Goal: Task Accomplishment & Management: Manage account settings

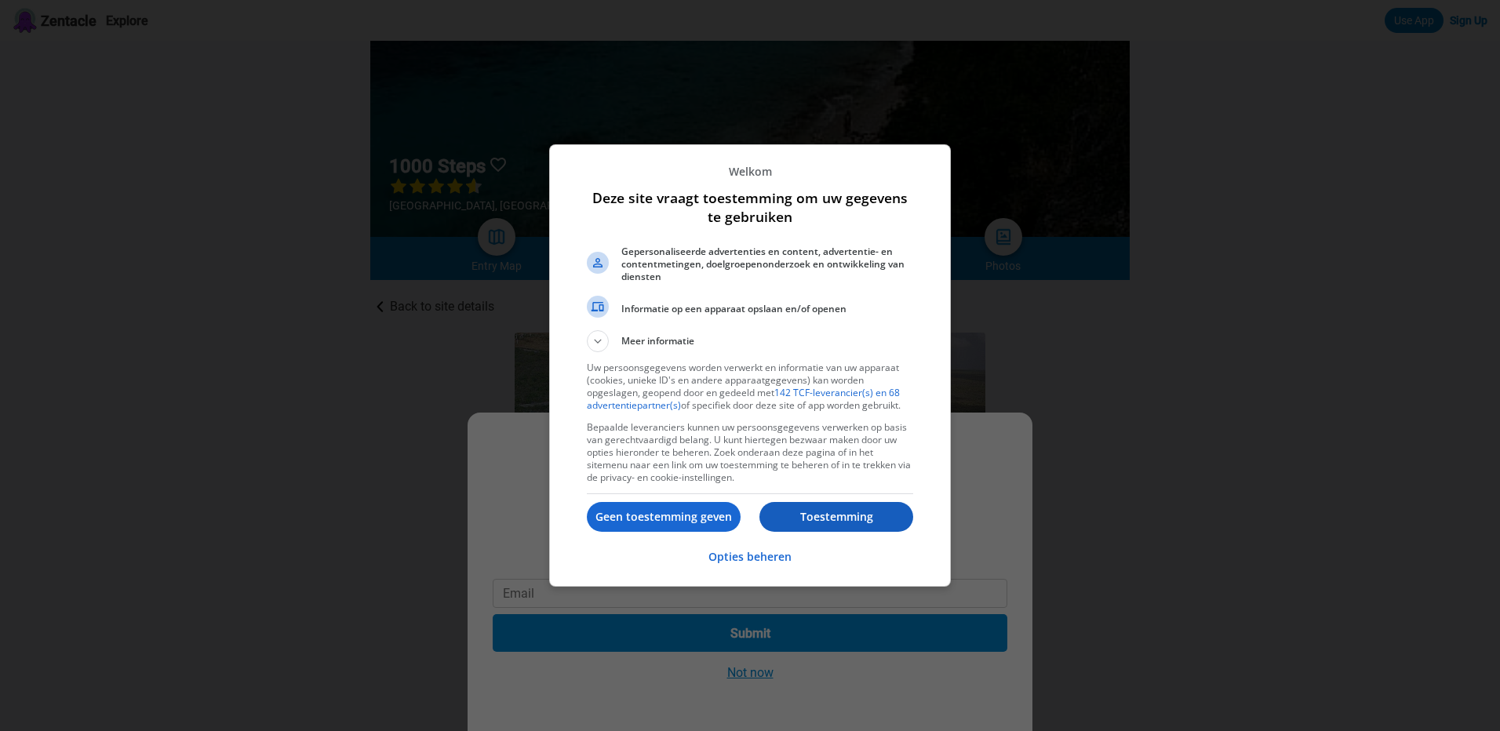
click at [864, 516] on p "Toestemming" at bounding box center [836, 517] width 154 height 16
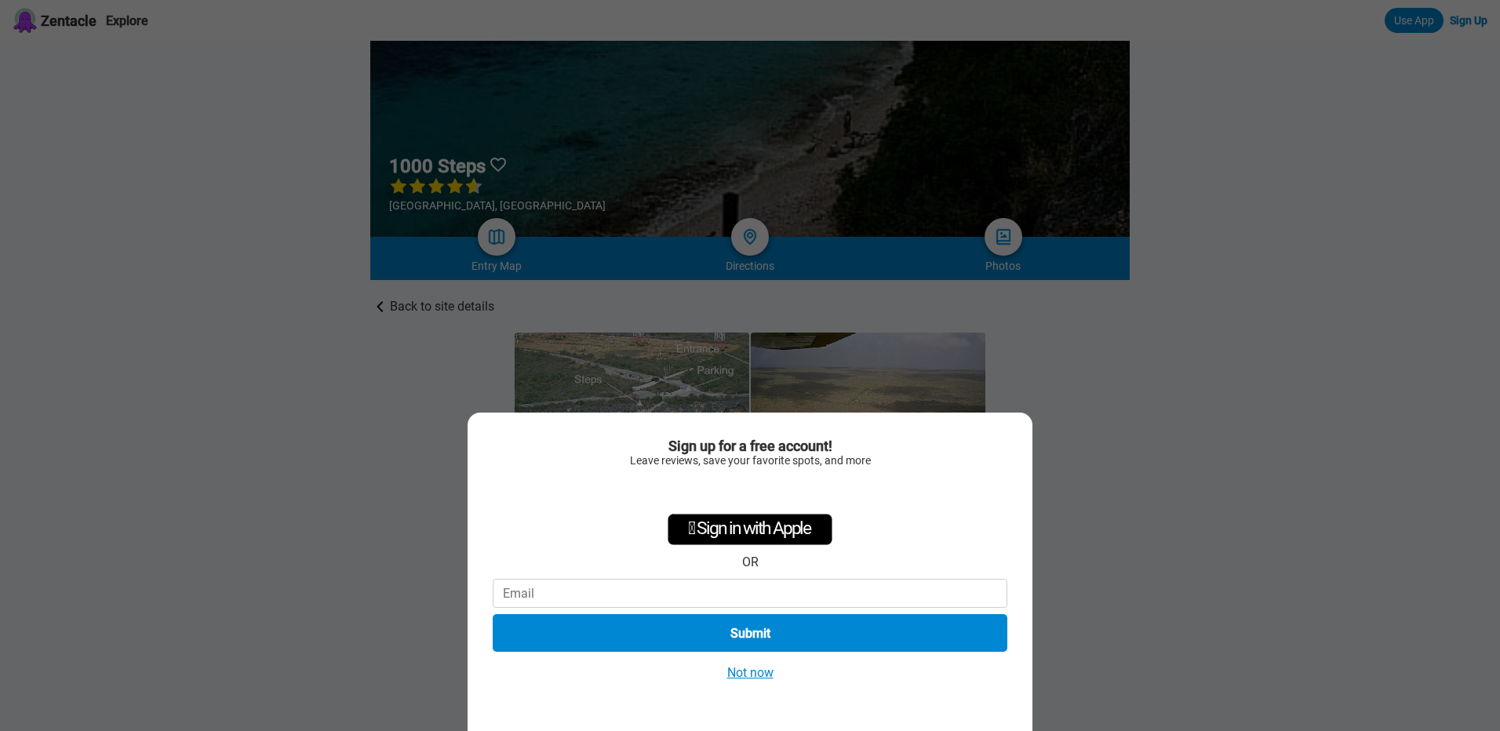
click at [1201, 351] on div "Sign up for a free account! Leave reviews, save your favorite spots, and more …" at bounding box center [750, 365] width 1500 height 731
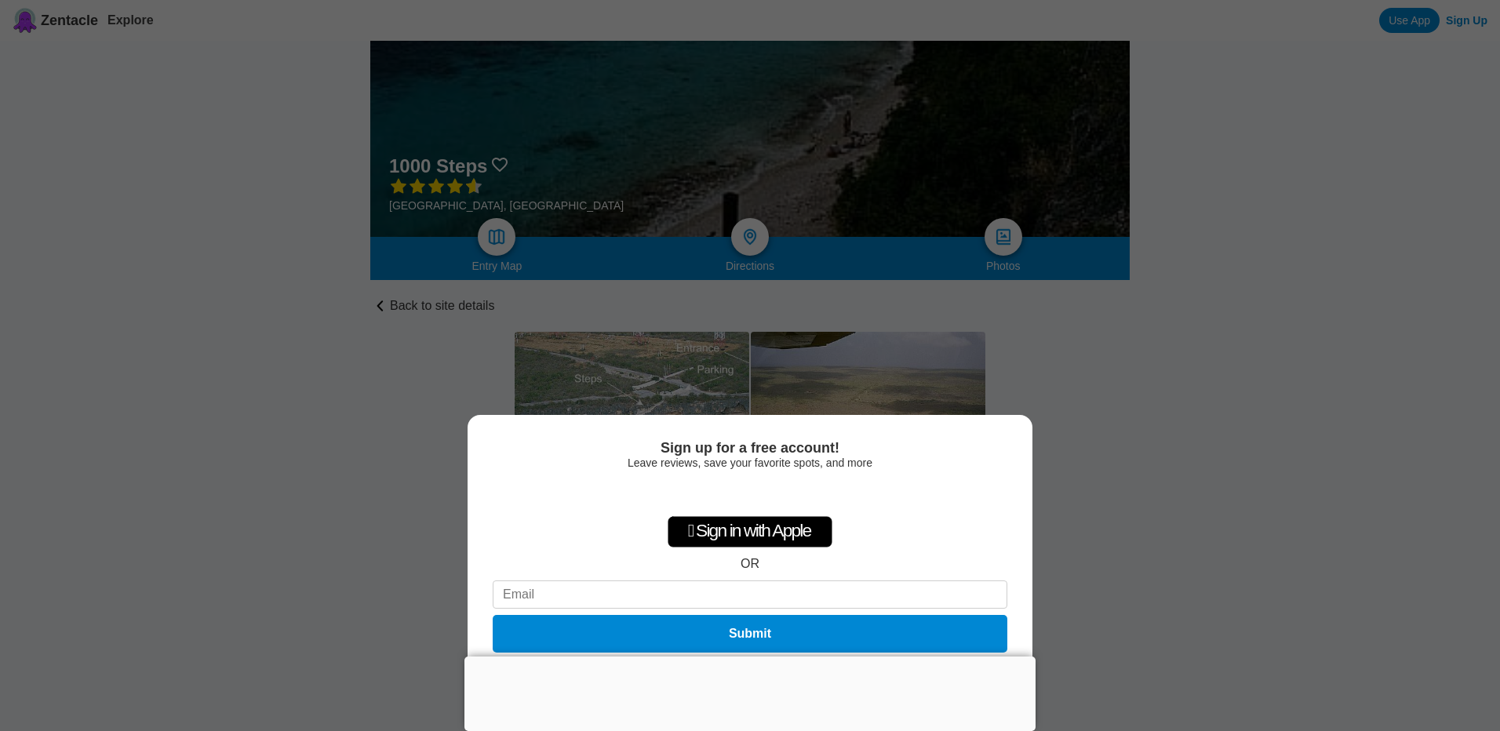
click at [1184, 512] on div "Sign up for a free account! Leave reviews, save your favorite spots, and more …" at bounding box center [750, 365] width 1500 height 731
